Goal: Task Accomplishment & Management: Use online tool/utility

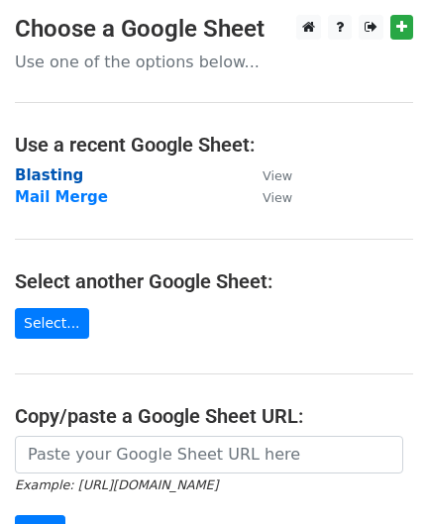
click at [35, 175] on strong "Blasting" at bounding box center [49, 175] width 68 height 18
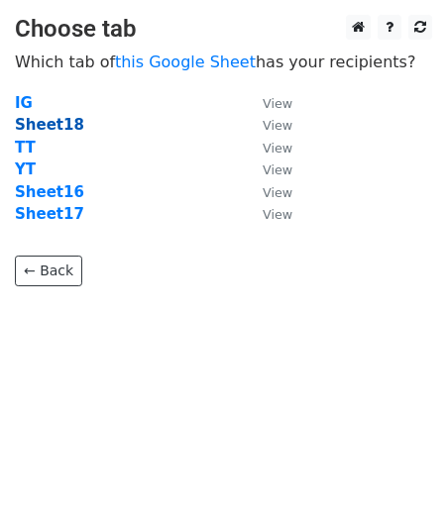
click at [52, 126] on strong "Sheet18" at bounding box center [49, 125] width 69 height 18
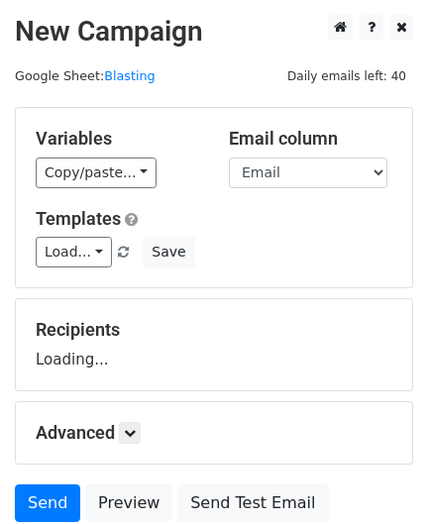
scroll to position [165, 0]
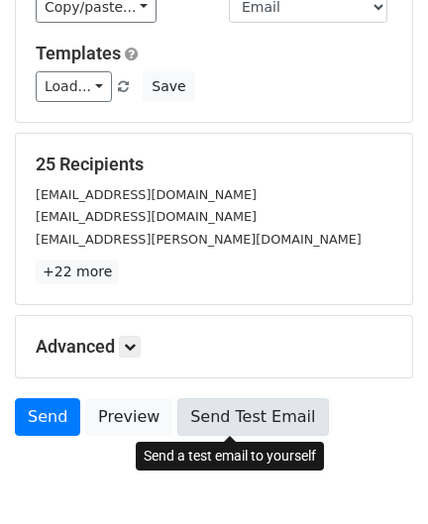
click at [212, 420] on link "Send Test Email" at bounding box center [252, 417] width 151 height 38
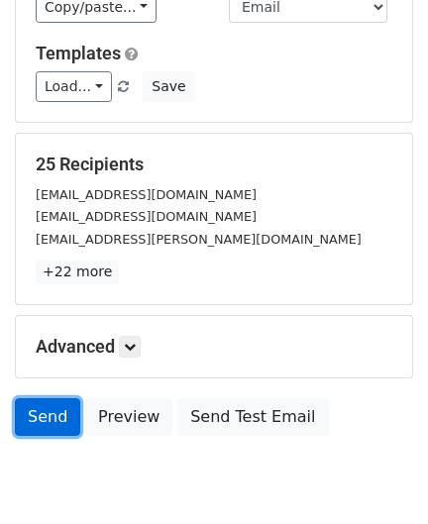
click at [57, 407] on link "Send" at bounding box center [47, 417] width 65 height 38
